Goal: Entertainment & Leisure: Consume media (video, audio)

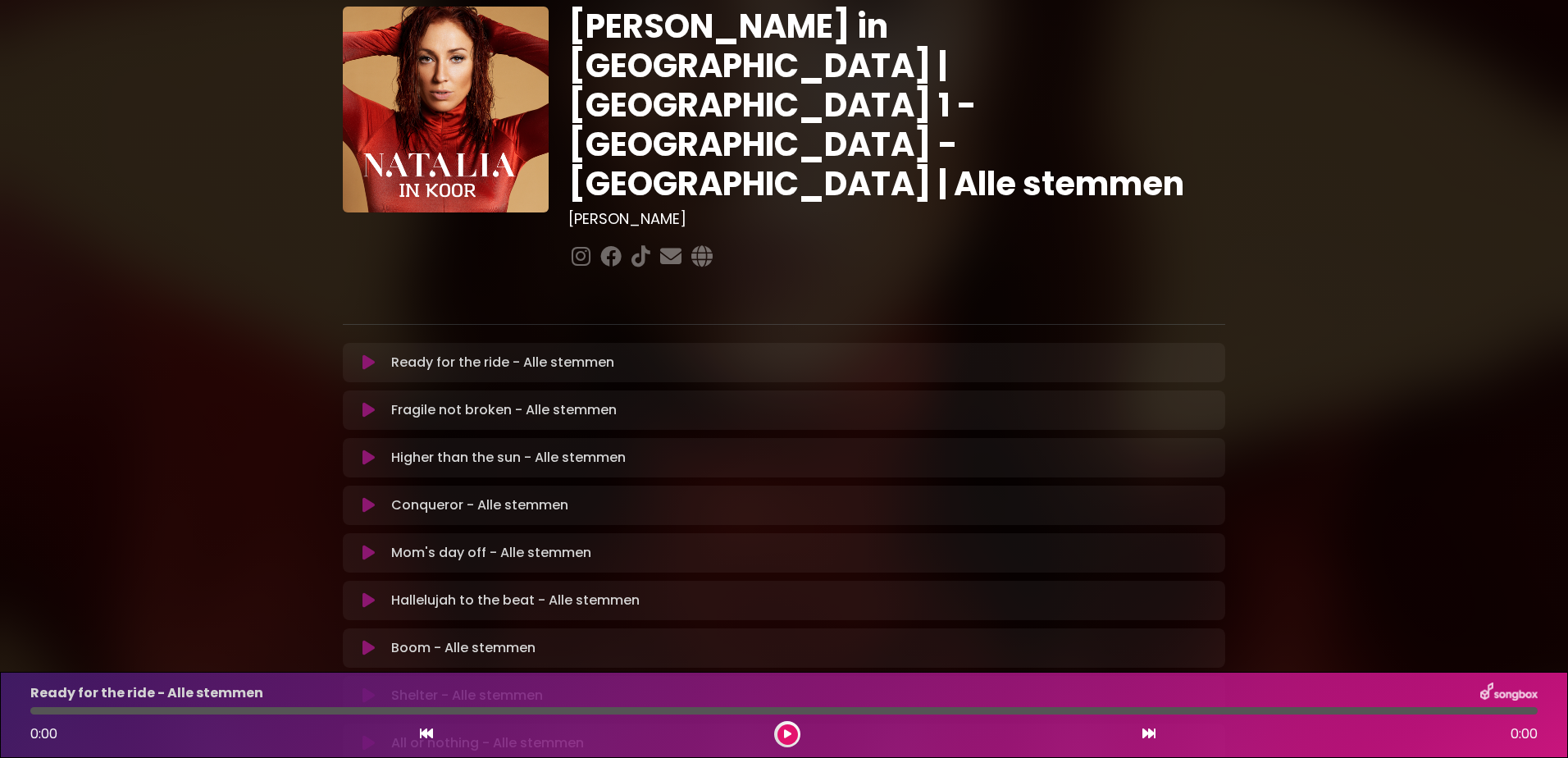
scroll to position [328, 0]
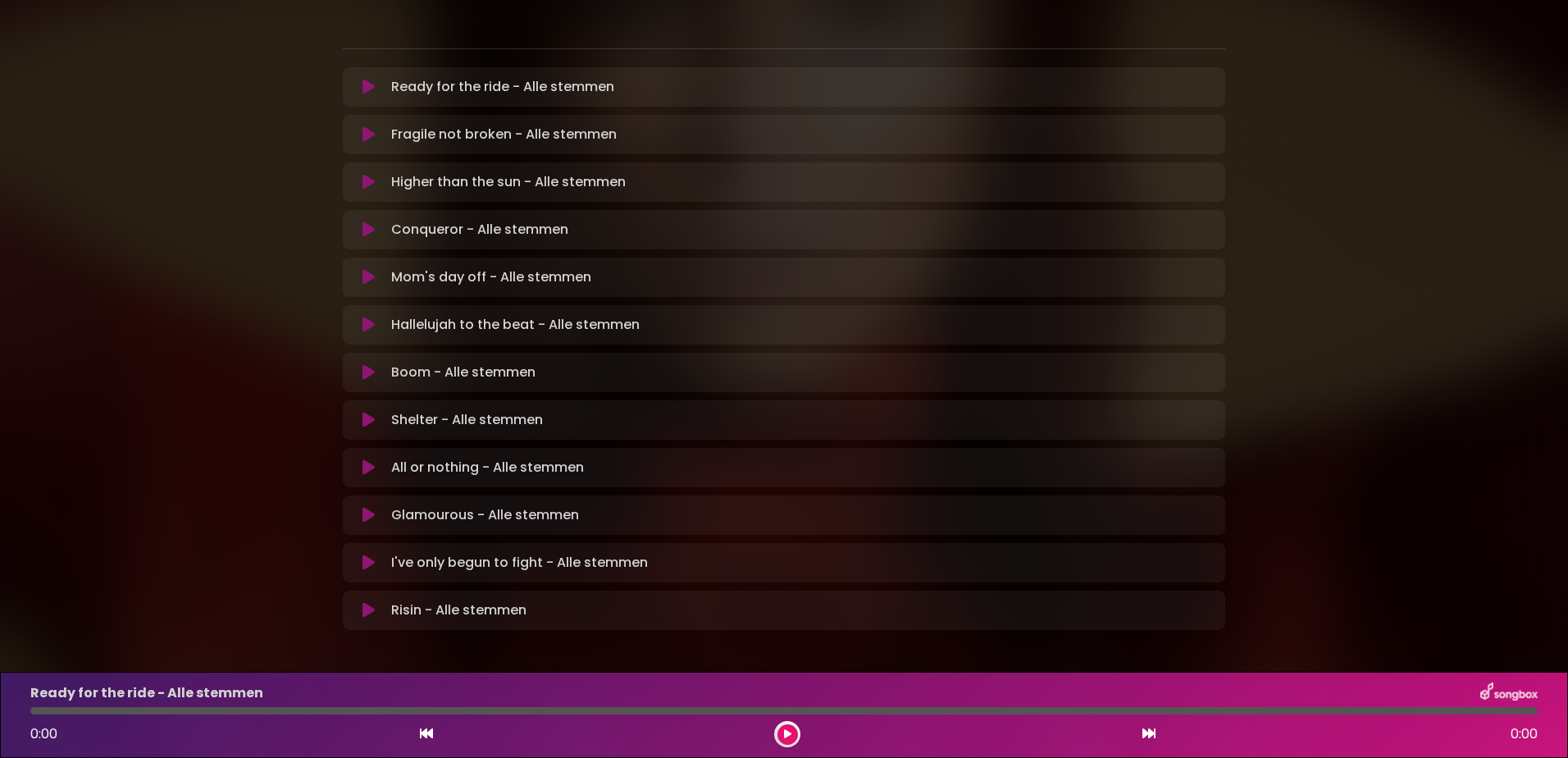
click at [368, 364] on icon at bounding box center [368, 373] width 13 height 17
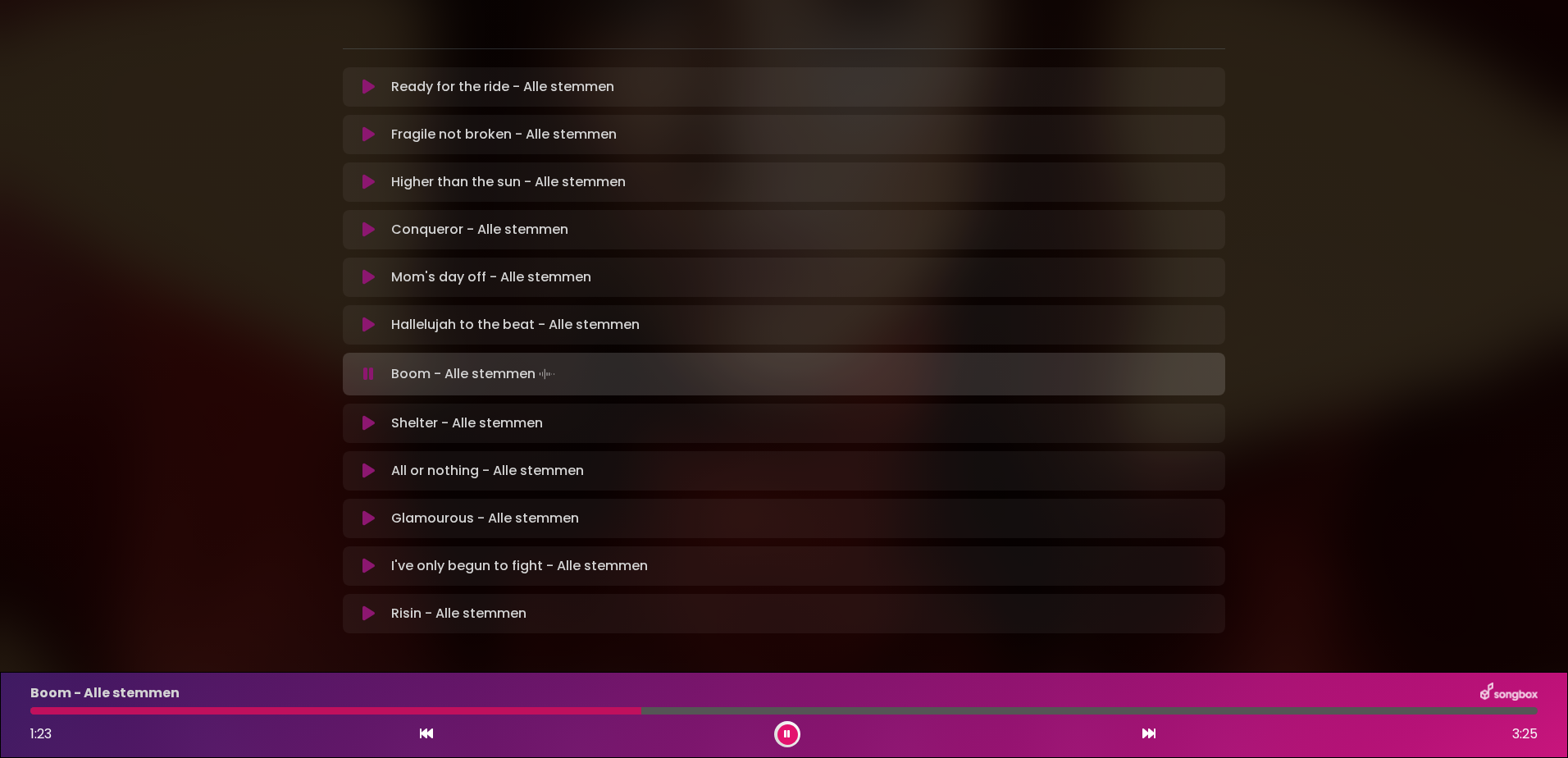
click at [249, 714] on div at bounding box center [336, 710] width 611 height 8
click at [248, 714] on div at bounding box center [174, 710] width 288 height 8
click at [248, 714] on div at bounding box center [290, 710] width 521 height 8
click at [495, 705] on div "Boom - Alle stemmen 1:19 3:25" at bounding box center [783, 714] width 1527 height 65
click at [497, 709] on div at bounding box center [327, 710] width 593 height 8
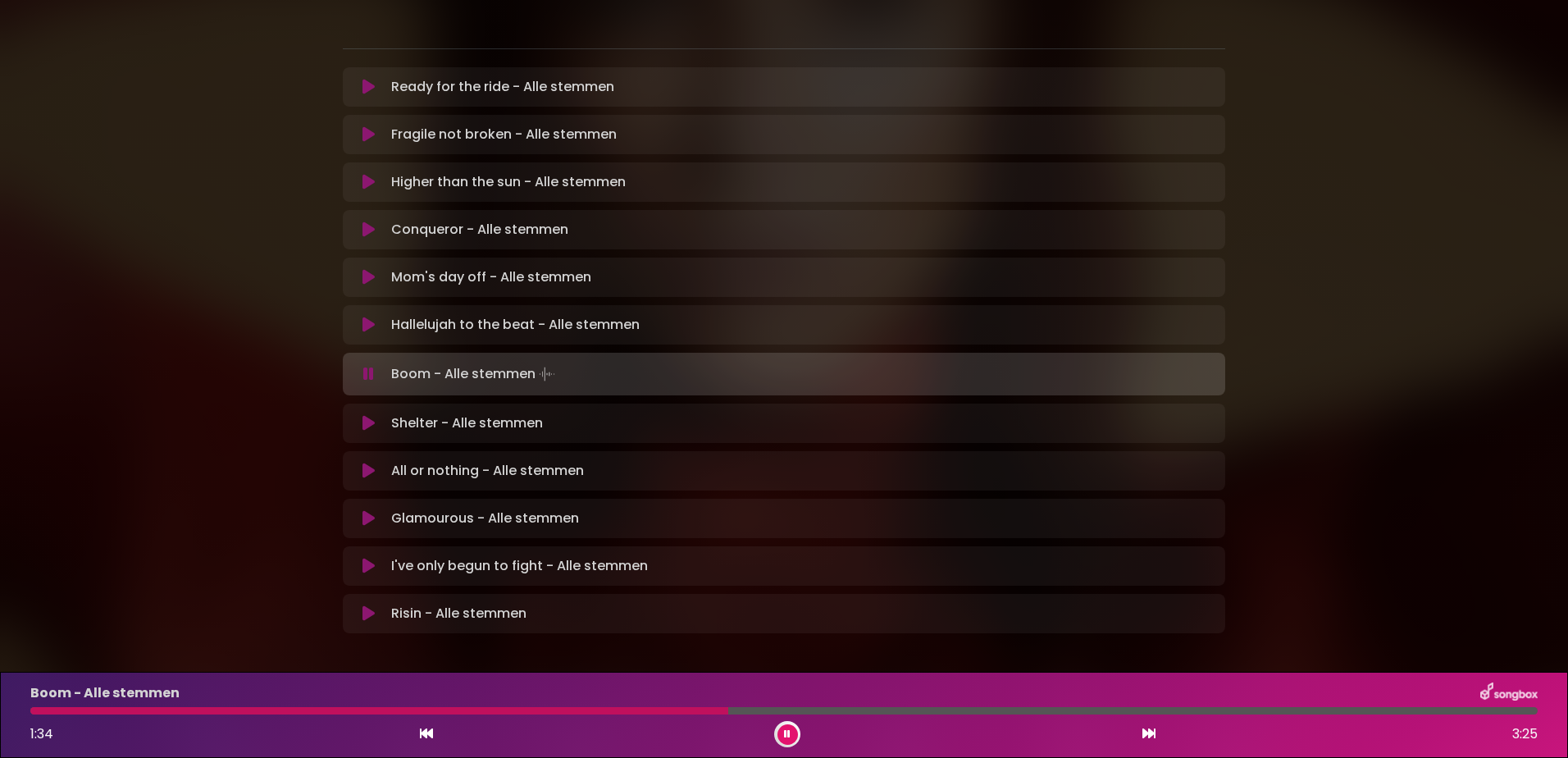
click at [499, 709] on div at bounding box center [379, 710] width 698 height 8
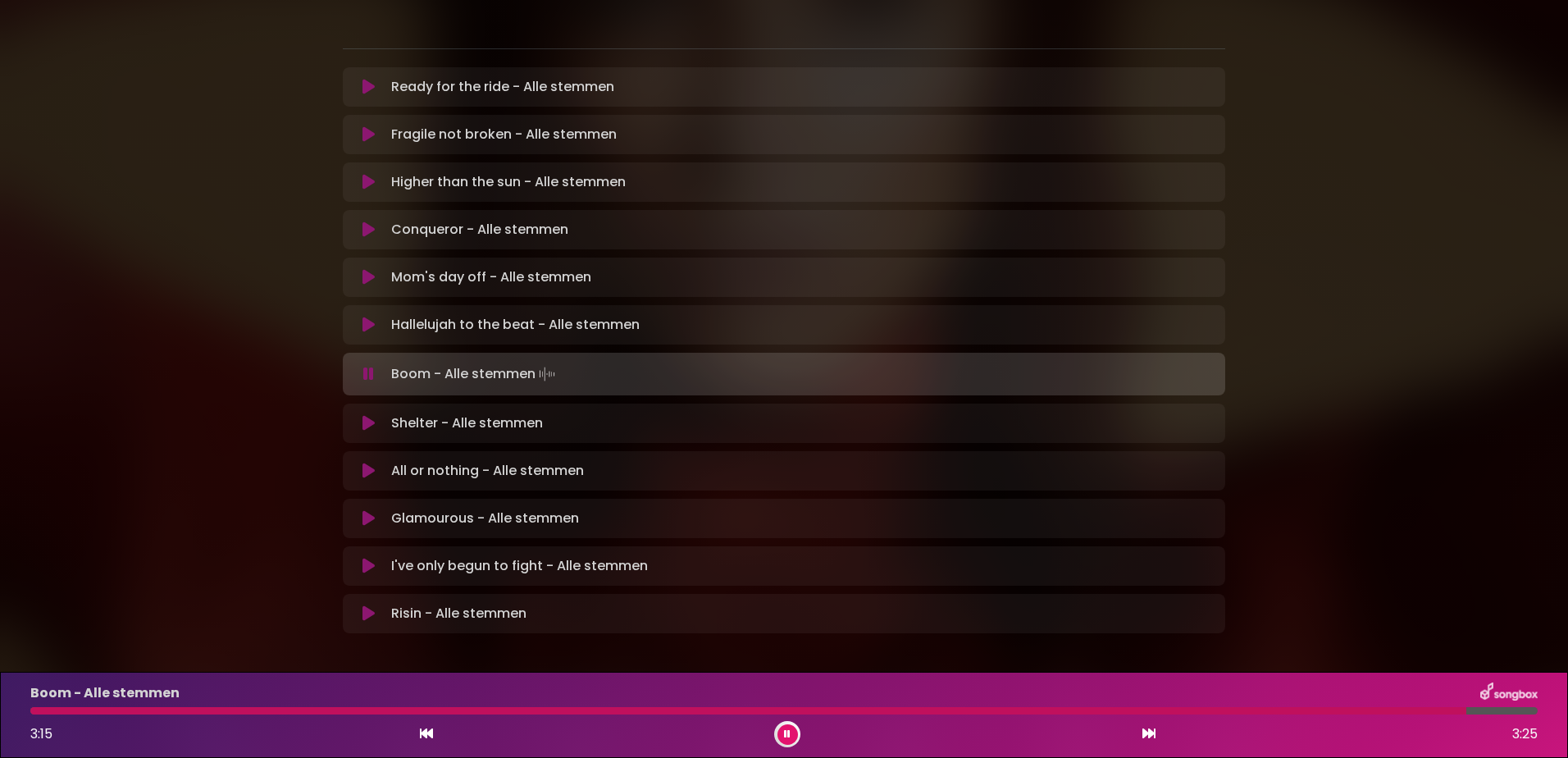
click at [782, 734] on button at bounding box center [787, 734] width 20 height 20
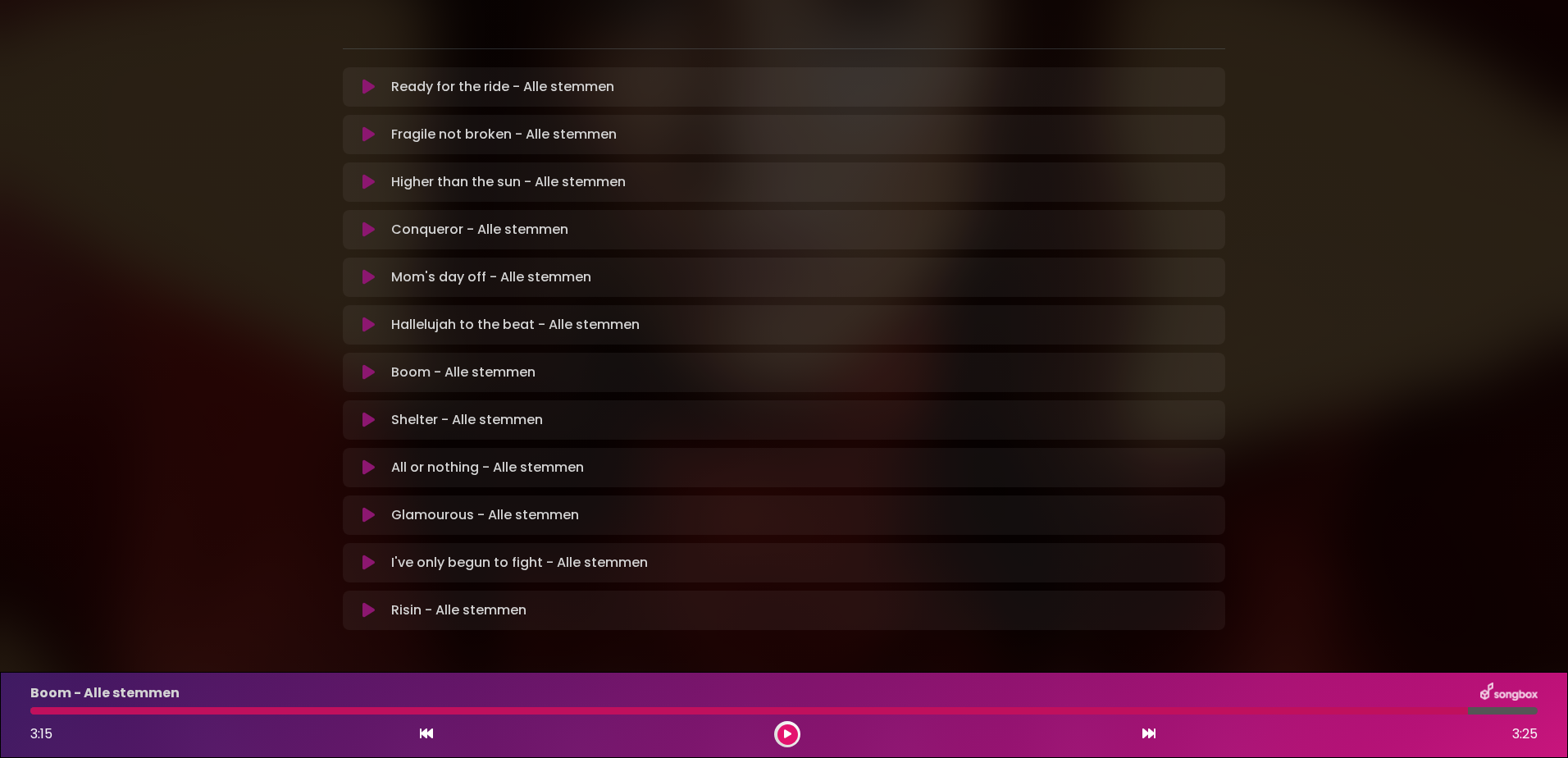
click at [373, 411] on icon at bounding box center [368, 420] width 13 height 17
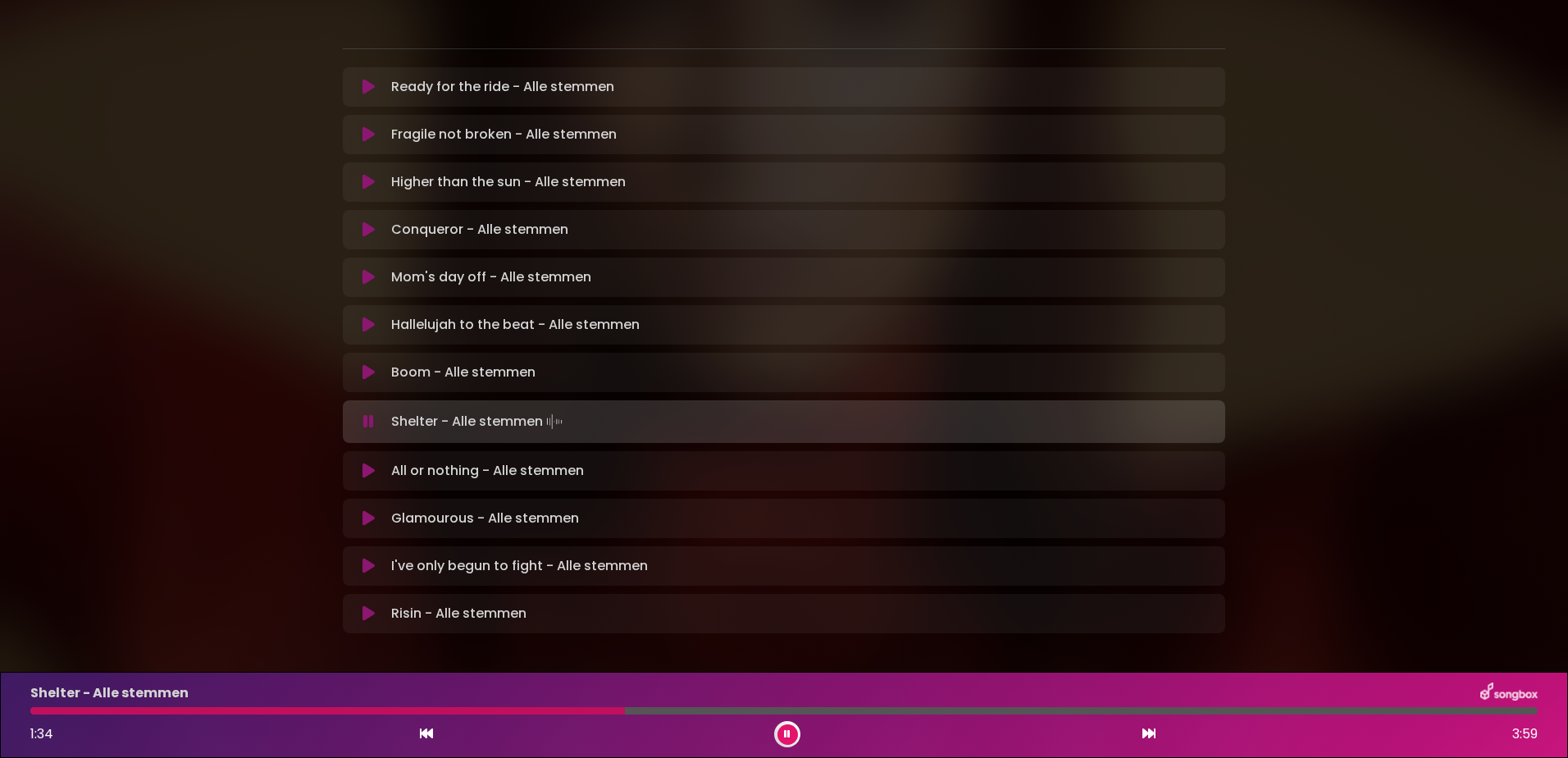
click at [435, 712] on div at bounding box center [327, 710] width 594 height 8
click at [557, 713] on div at bounding box center [294, 710] width 527 height 8
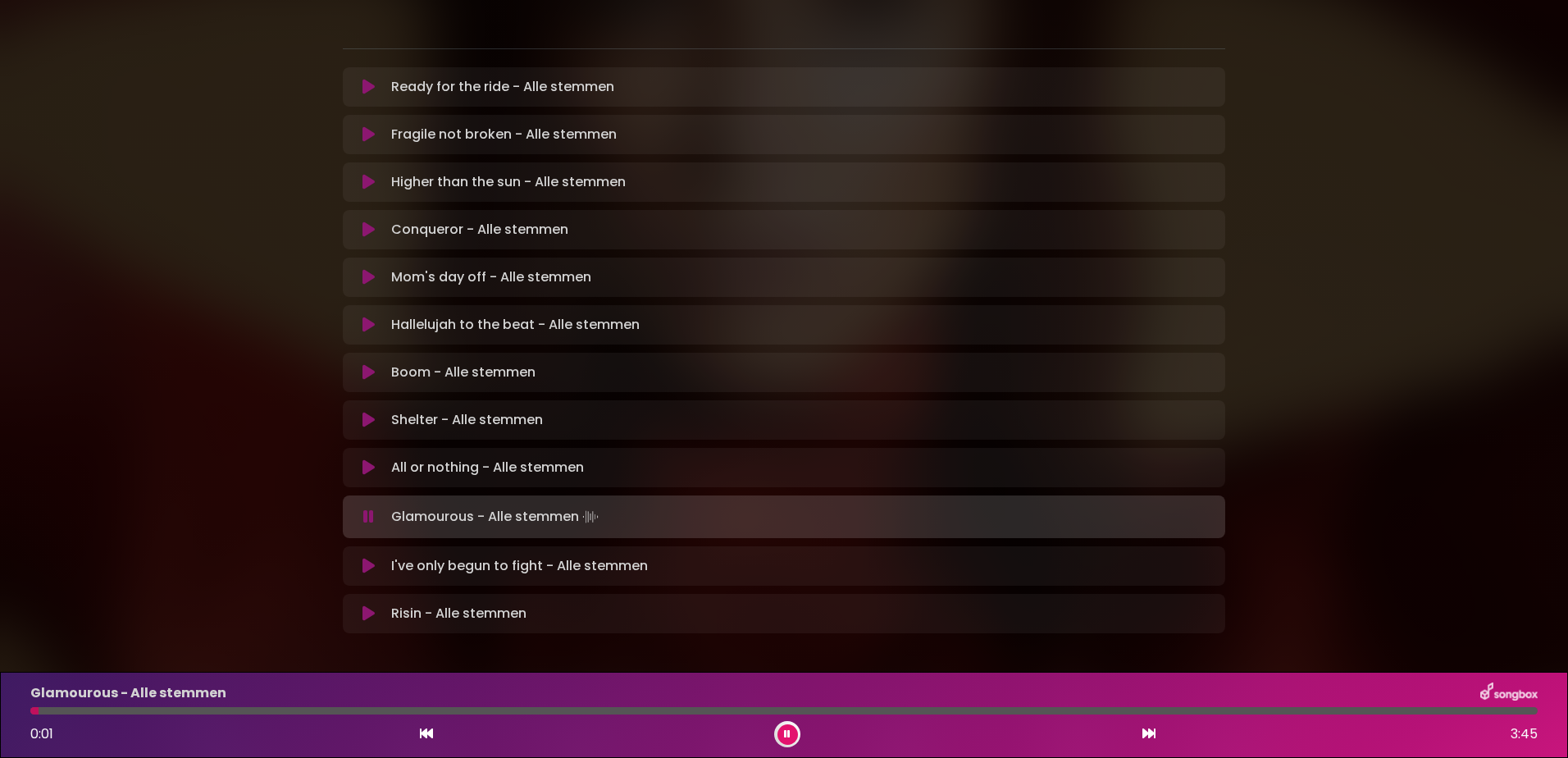
click at [787, 735] on icon at bounding box center [787, 734] width 7 height 10
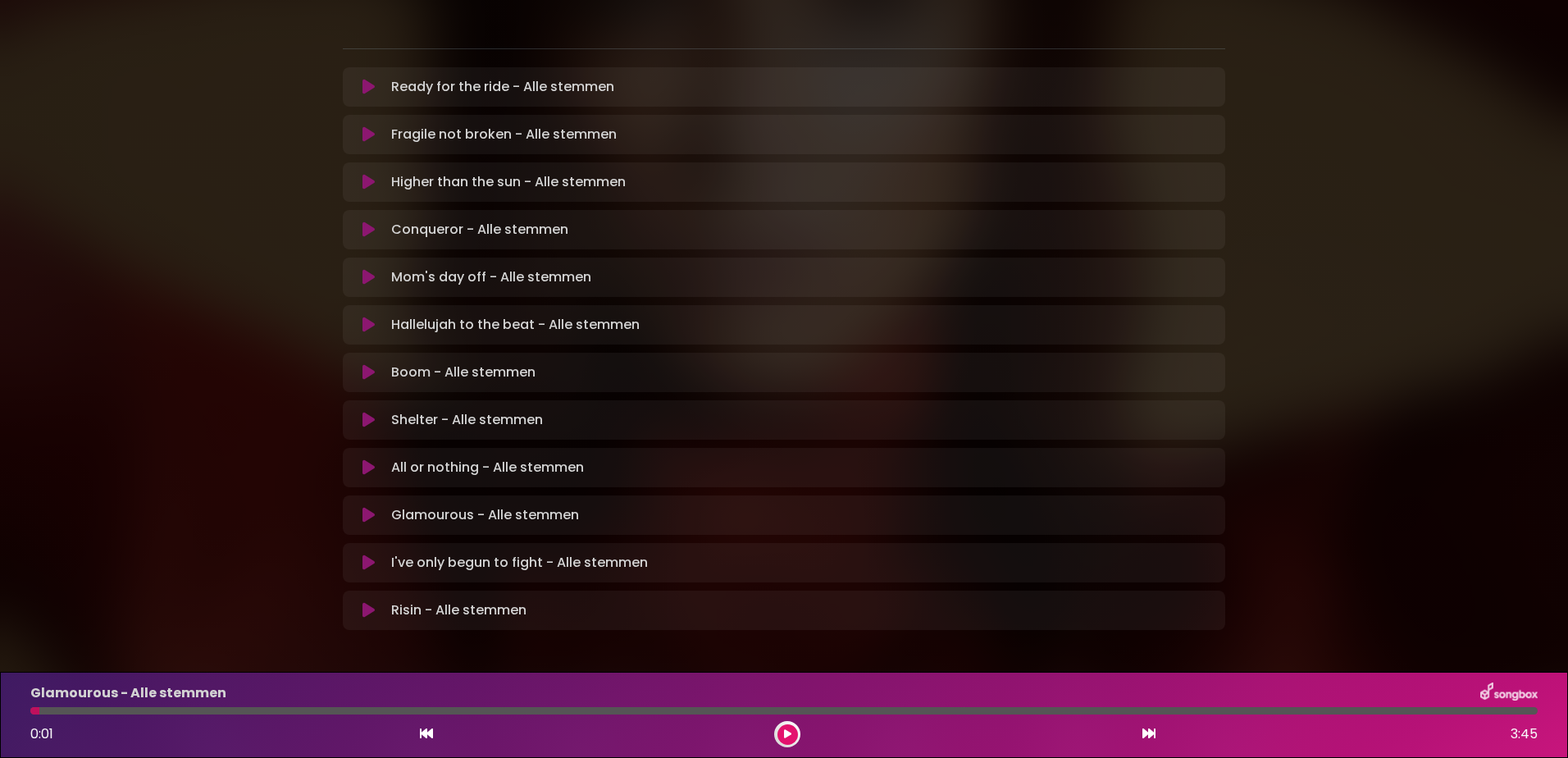
click at [363, 507] on icon at bounding box center [368, 515] width 13 height 17
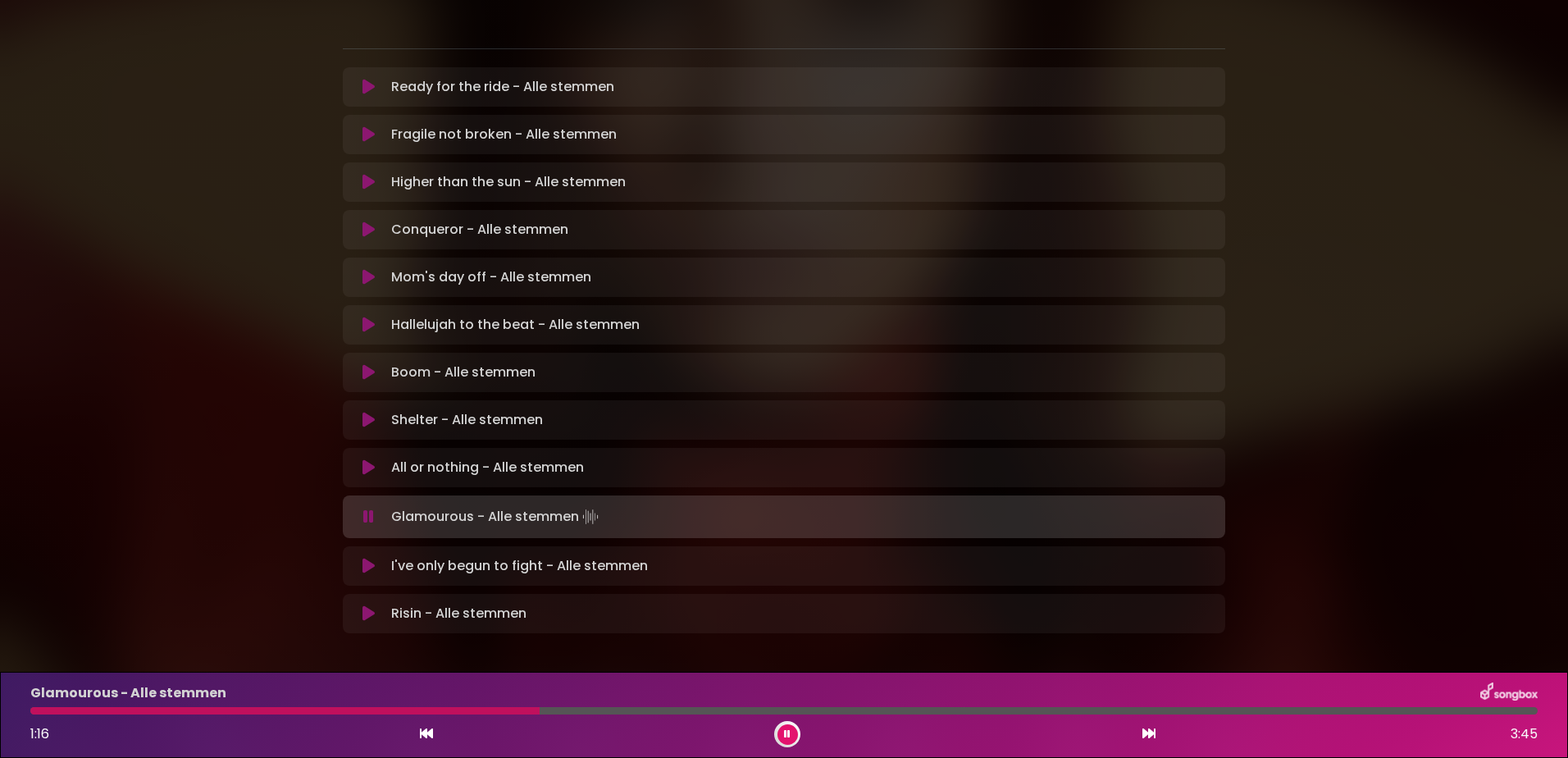
click at [395, 703] on div "Glamourous - Alle stemmen 1:16 3:45" at bounding box center [783, 714] width 1527 height 65
click at [389, 707] on div at bounding box center [288, 710] width 516 height 8
click at [710, 705] on div "Glamourous - Alle stemmen 2:18 3:45" at bounding box center [783, 714] width 1527 height 65
click at [710, 709] on div at bounding box center [495, 710] width 931 height 8
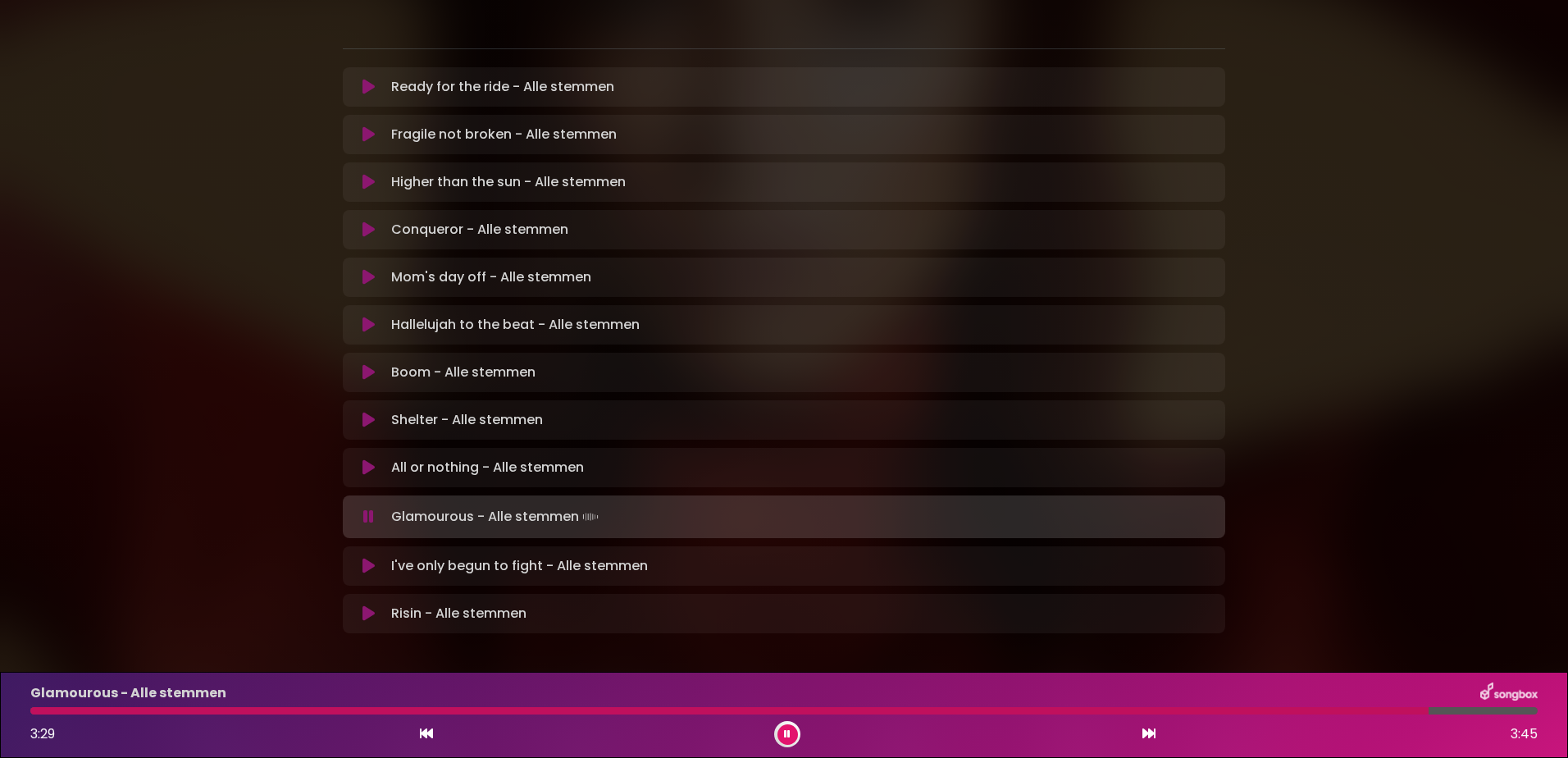
click at [788, 731] on icon at bounding box center [787, 734] width 7 height 10
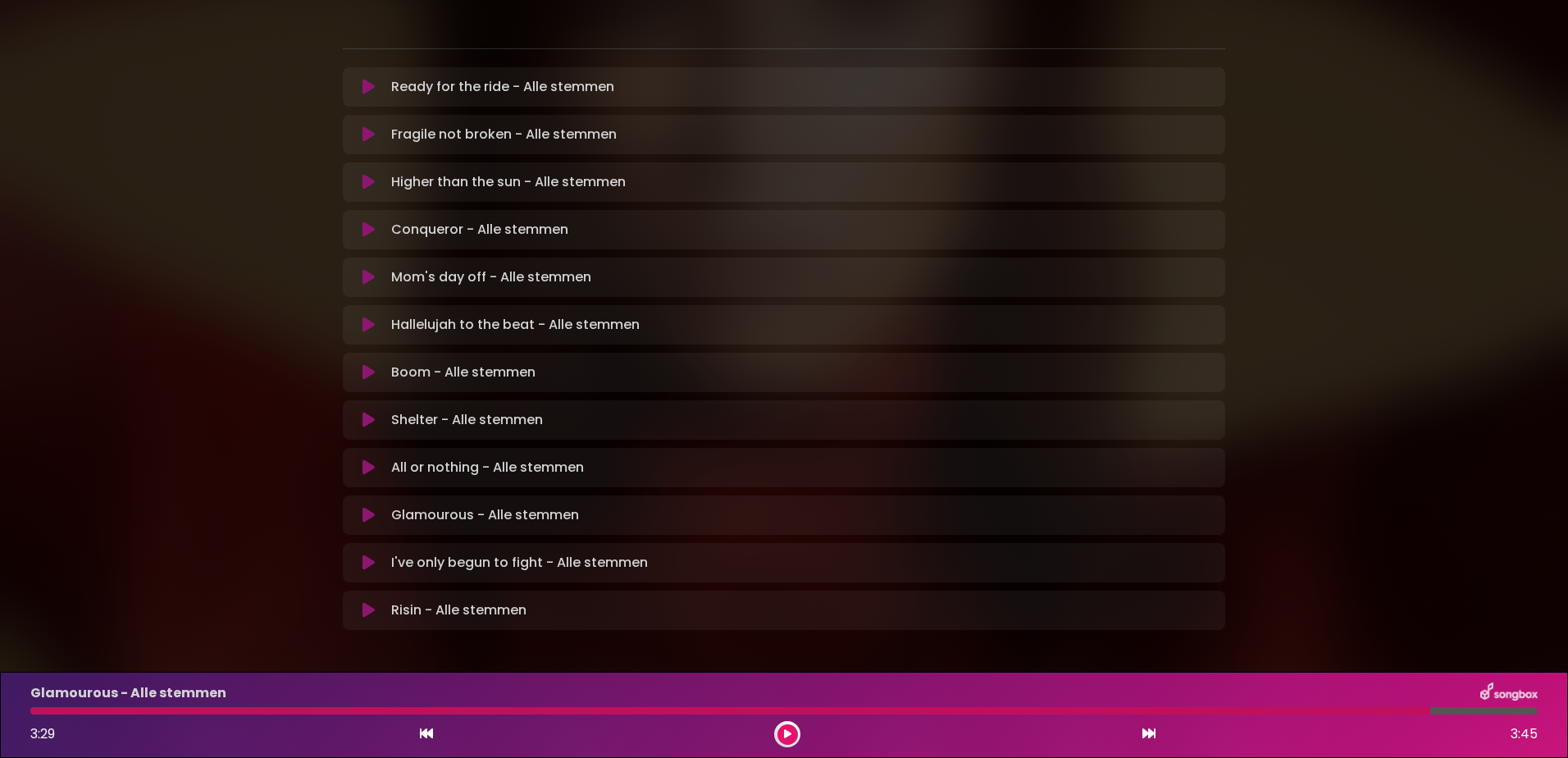
click at [371, 554] on icon at bounding box center [368, 562] width 13 height 17
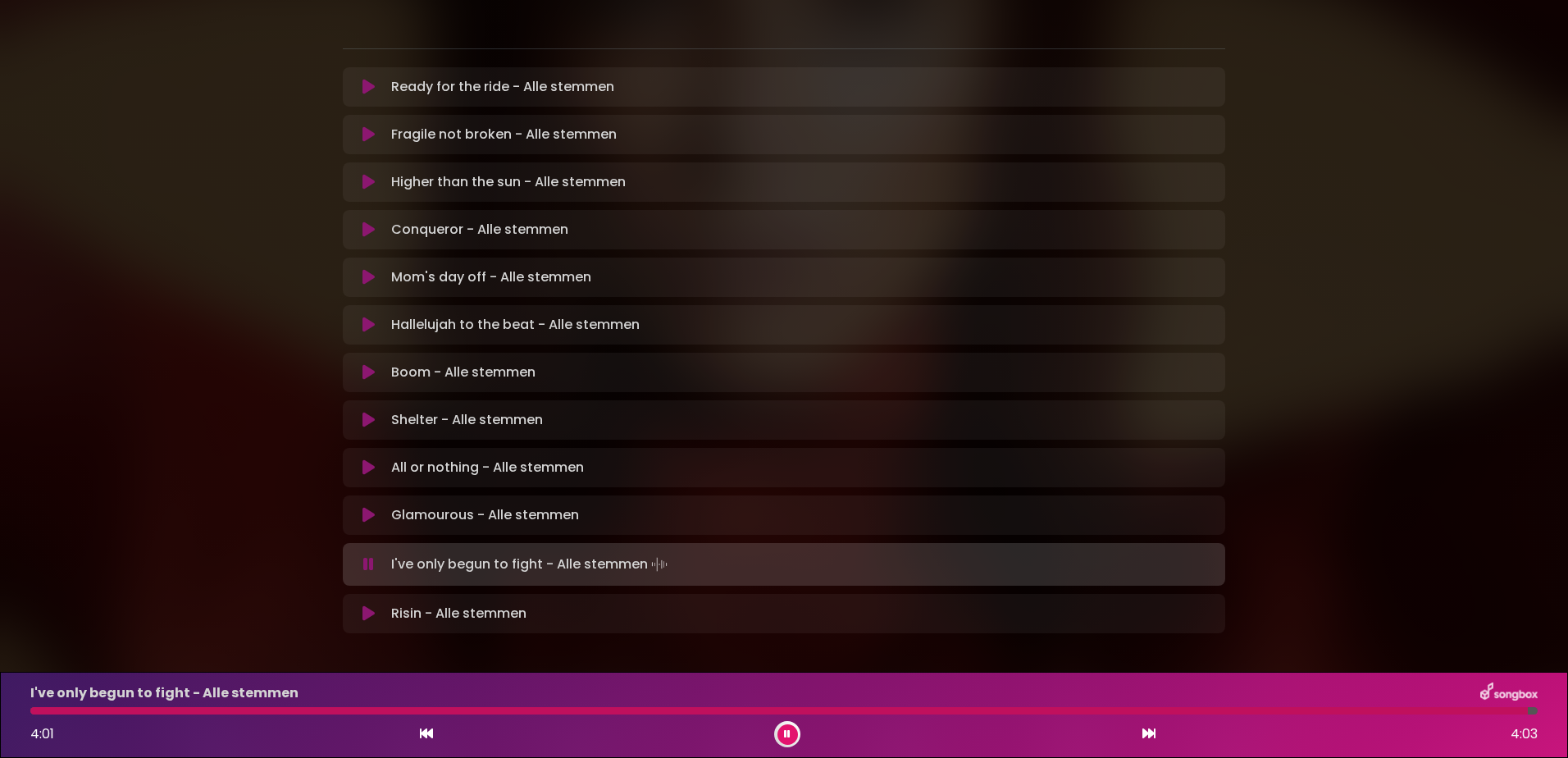
click at [1064, 708] on div at bounding box center [779, 710] width 1497 height 8
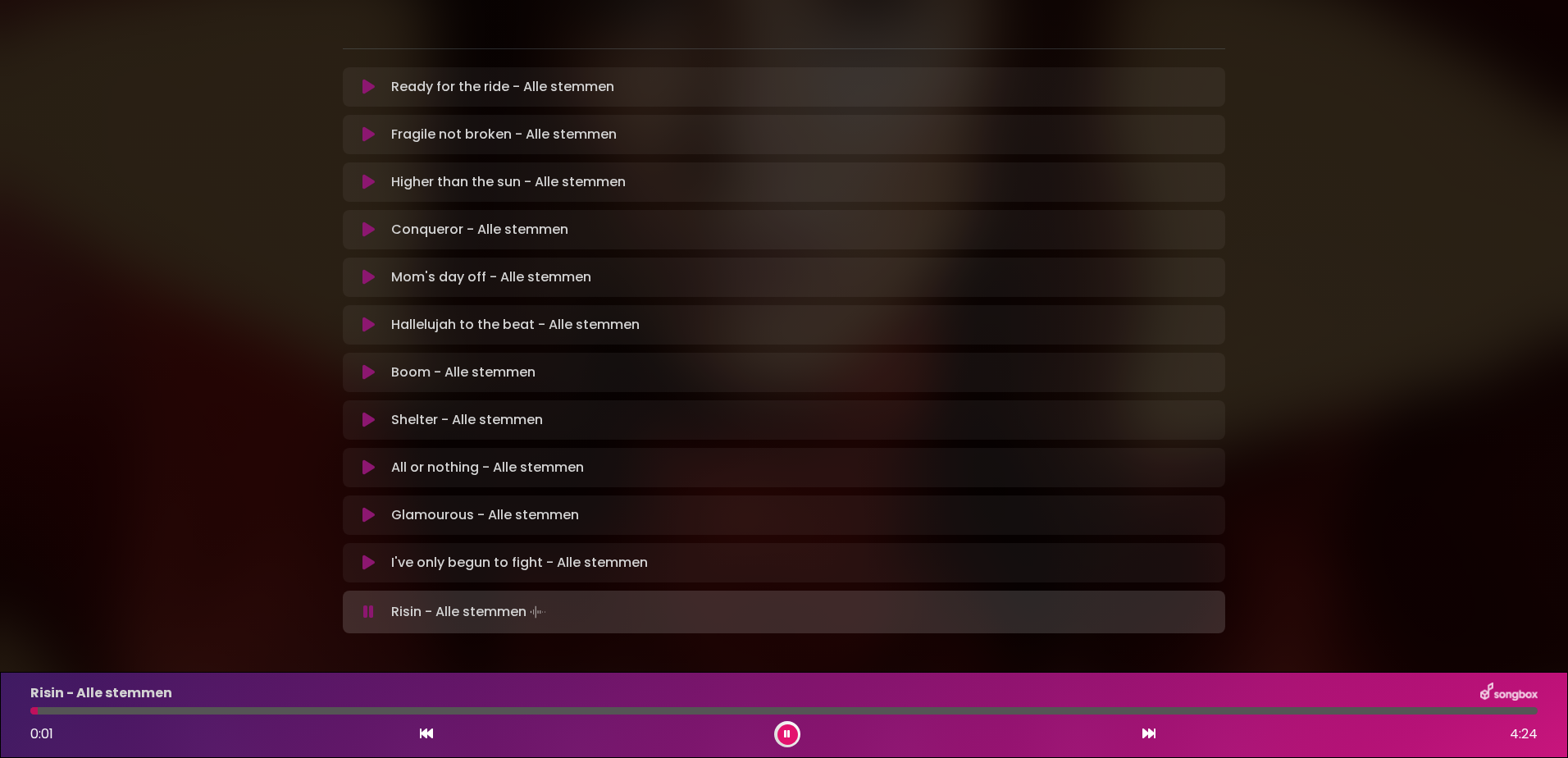
click at [369, 604] on icon at bounding box center [368, 612] width 11 height 17
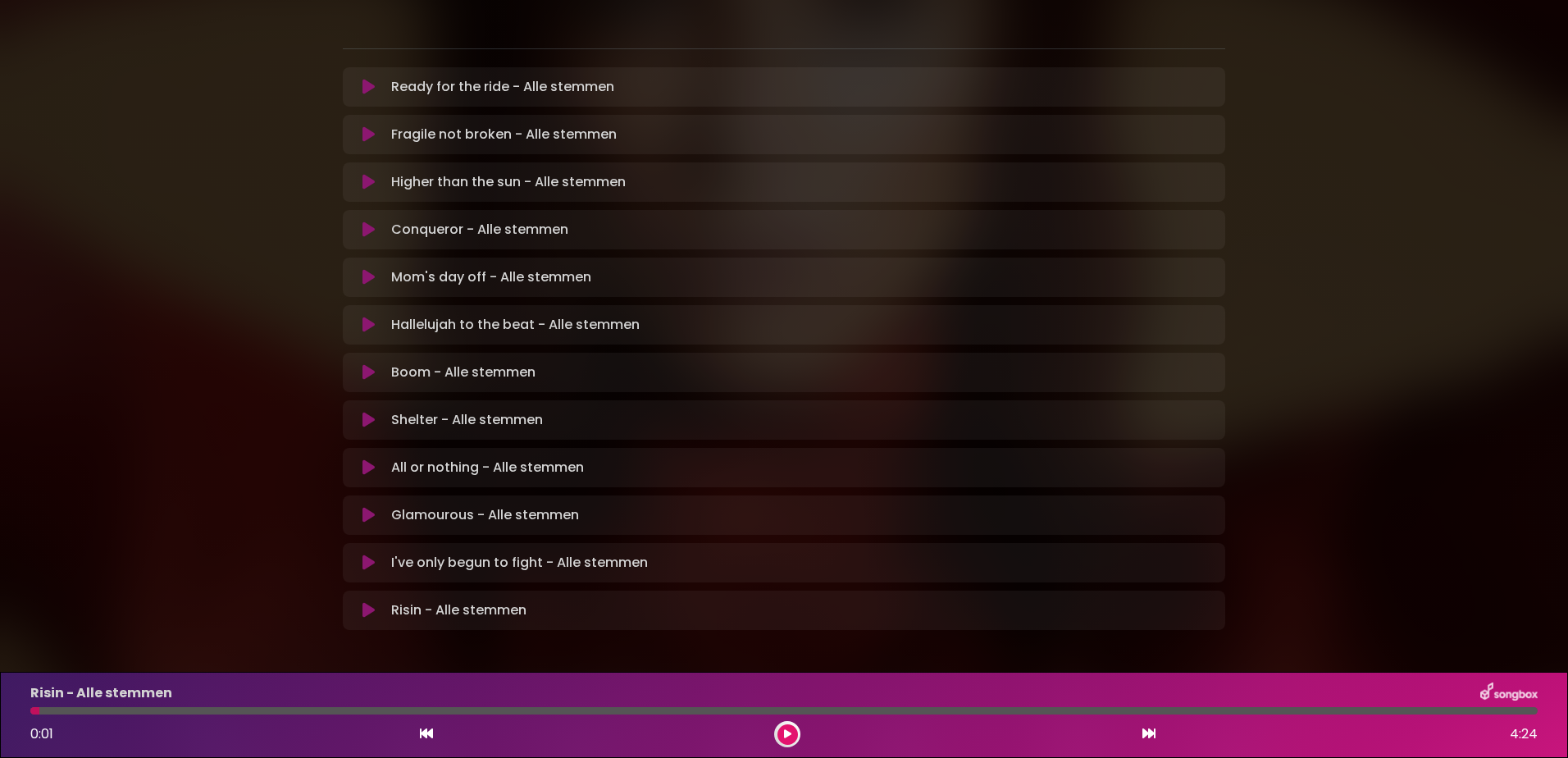
click at [368, 602] on icon at bounding box center [368, 610] width 13 height 17
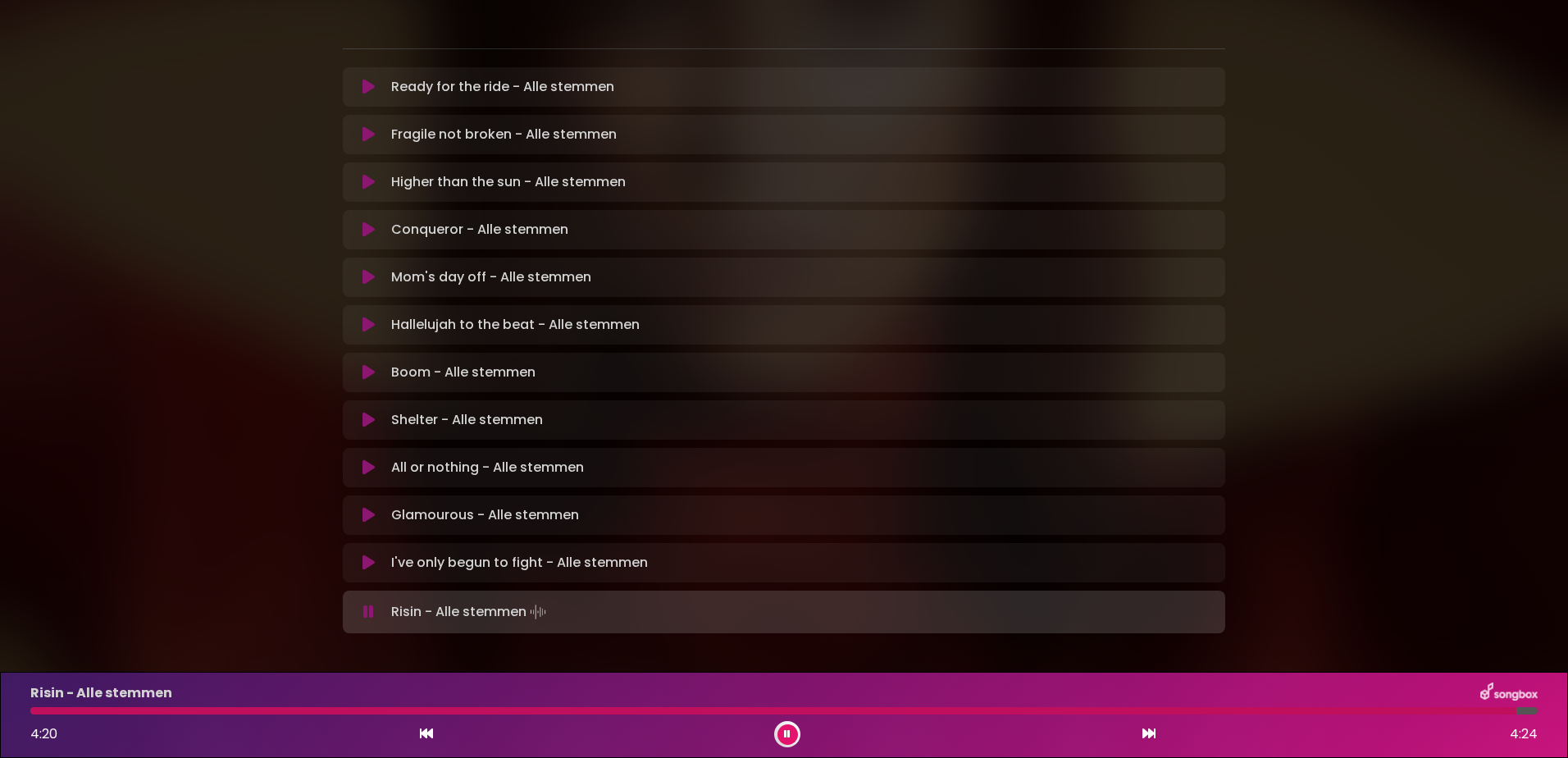
click at [786, 729] on icon at bounding box center [787, 734] width 7 height 10
